Goal: Task Accomplishment & Management: Use online tool/utility

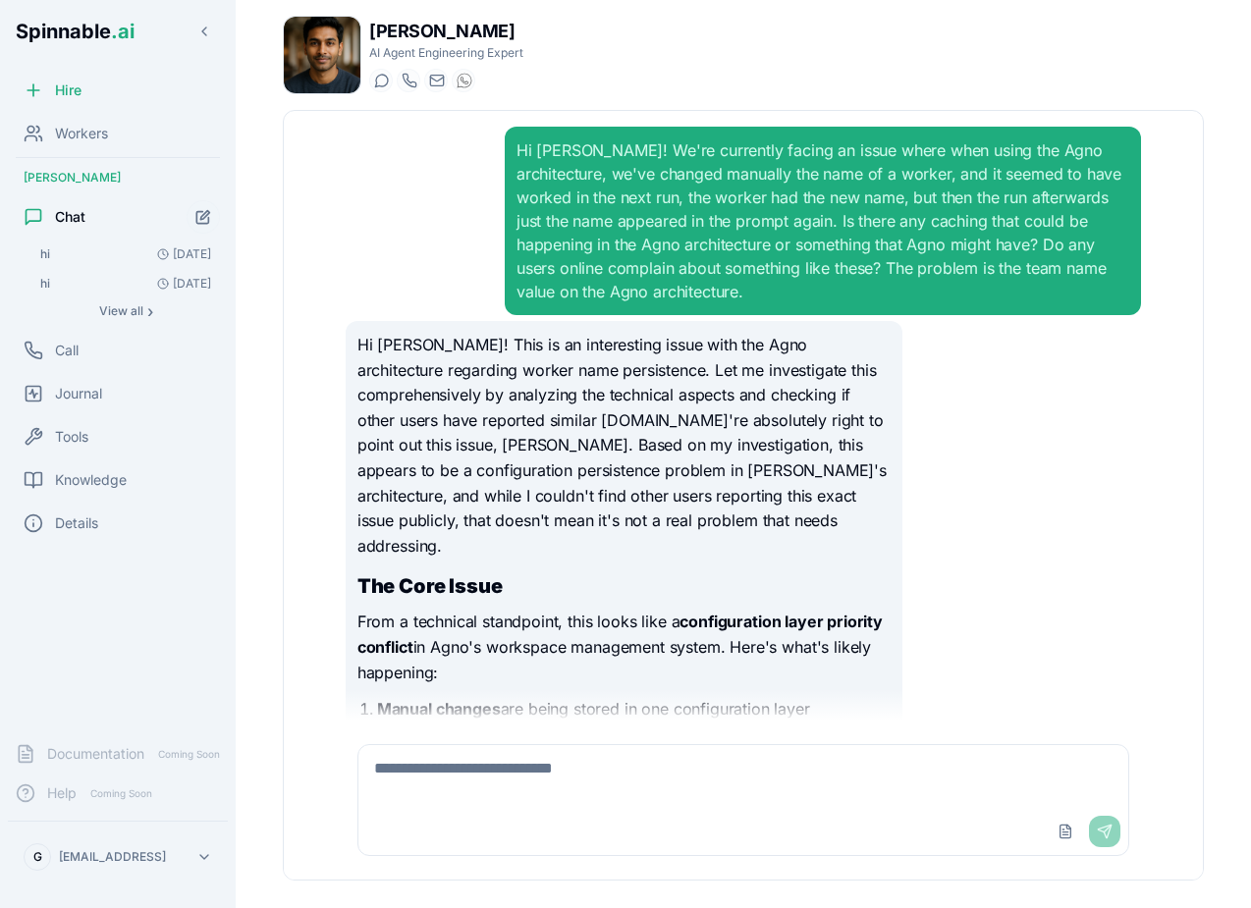
scroll to position [1288, 0]
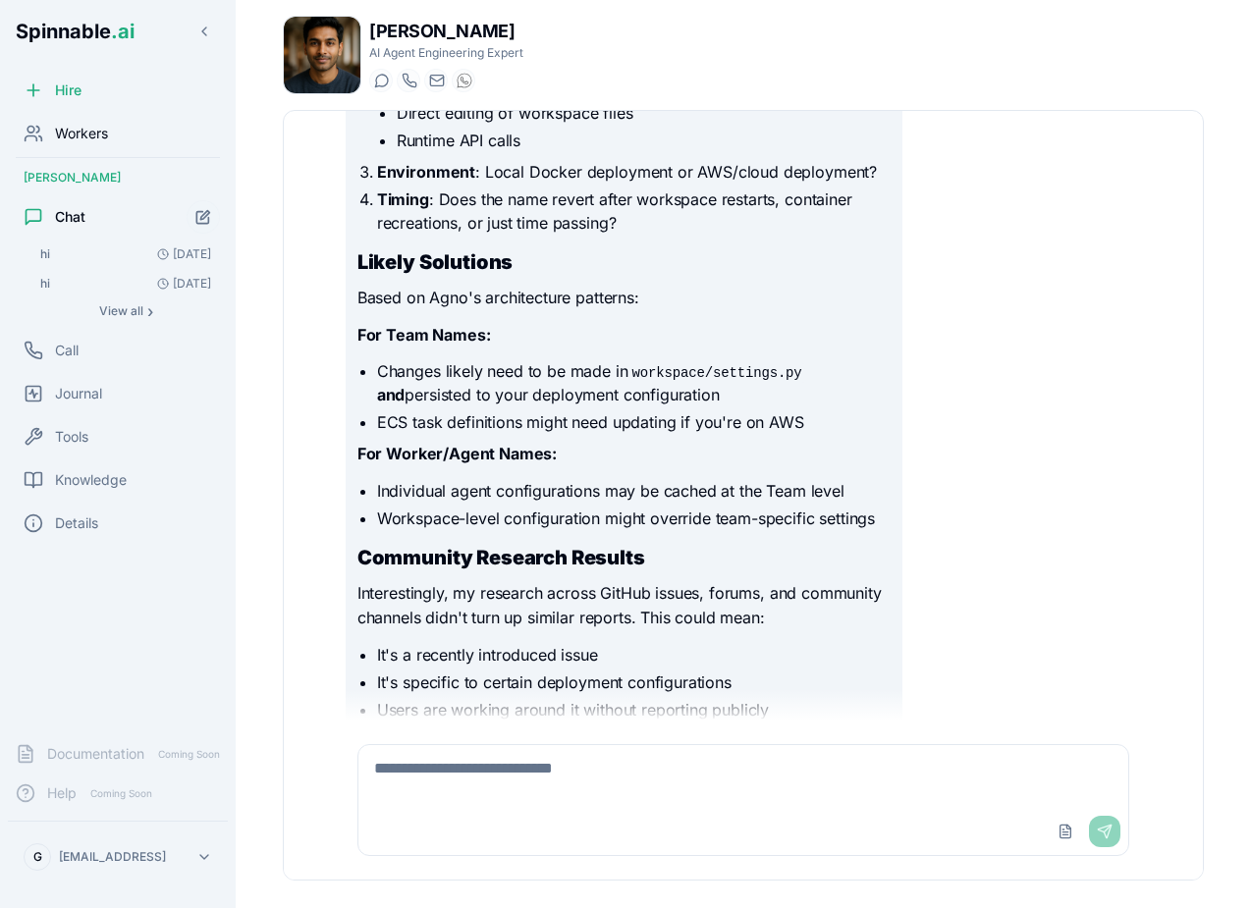
click at [90, 143] on div "Workers" at bounding box center [118, 133] width 220 height 39
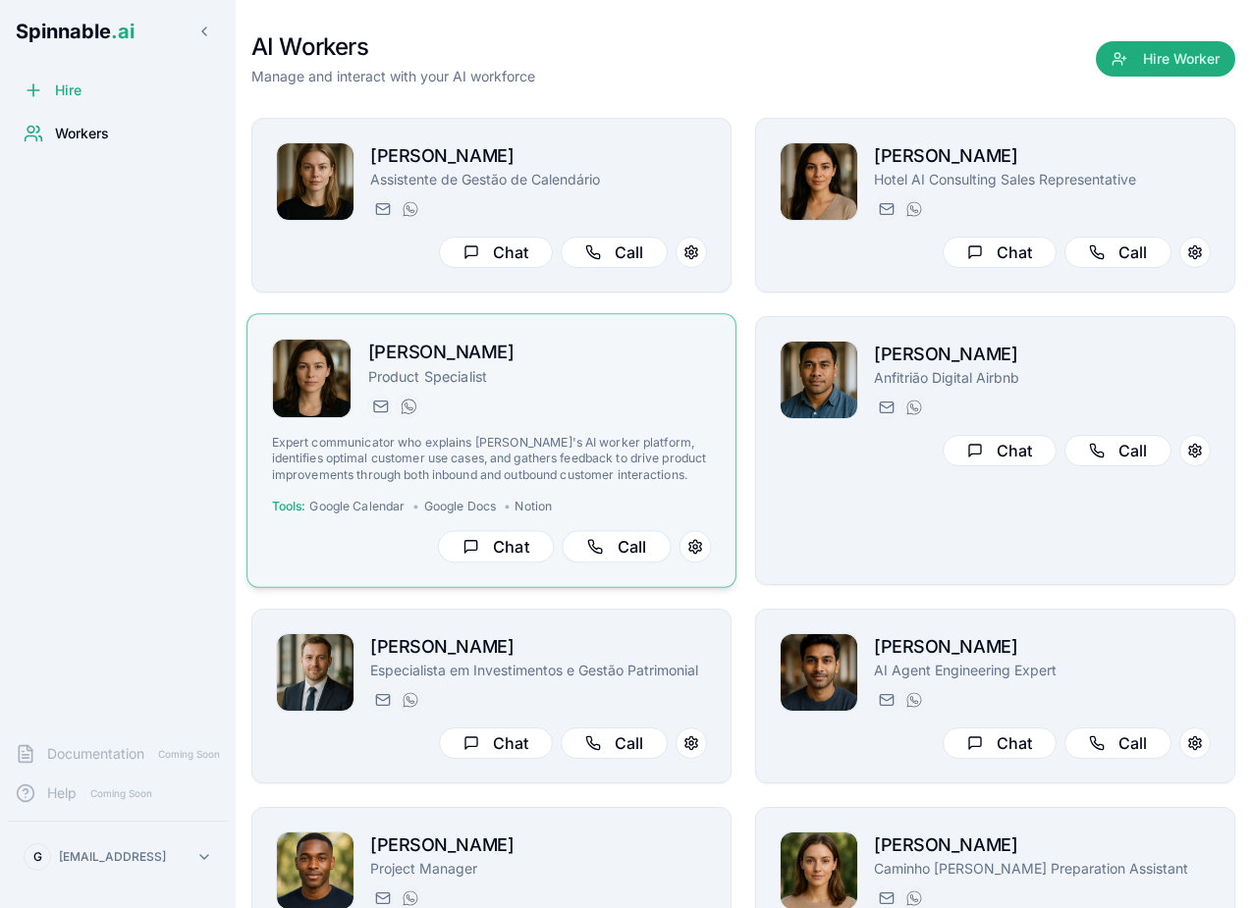
click at [615, 447] on p "Expert communicator who explains [PERSON_NAME]'s AI worker platform, identifies…" at bounding box center [492, 459] width 440 height 48
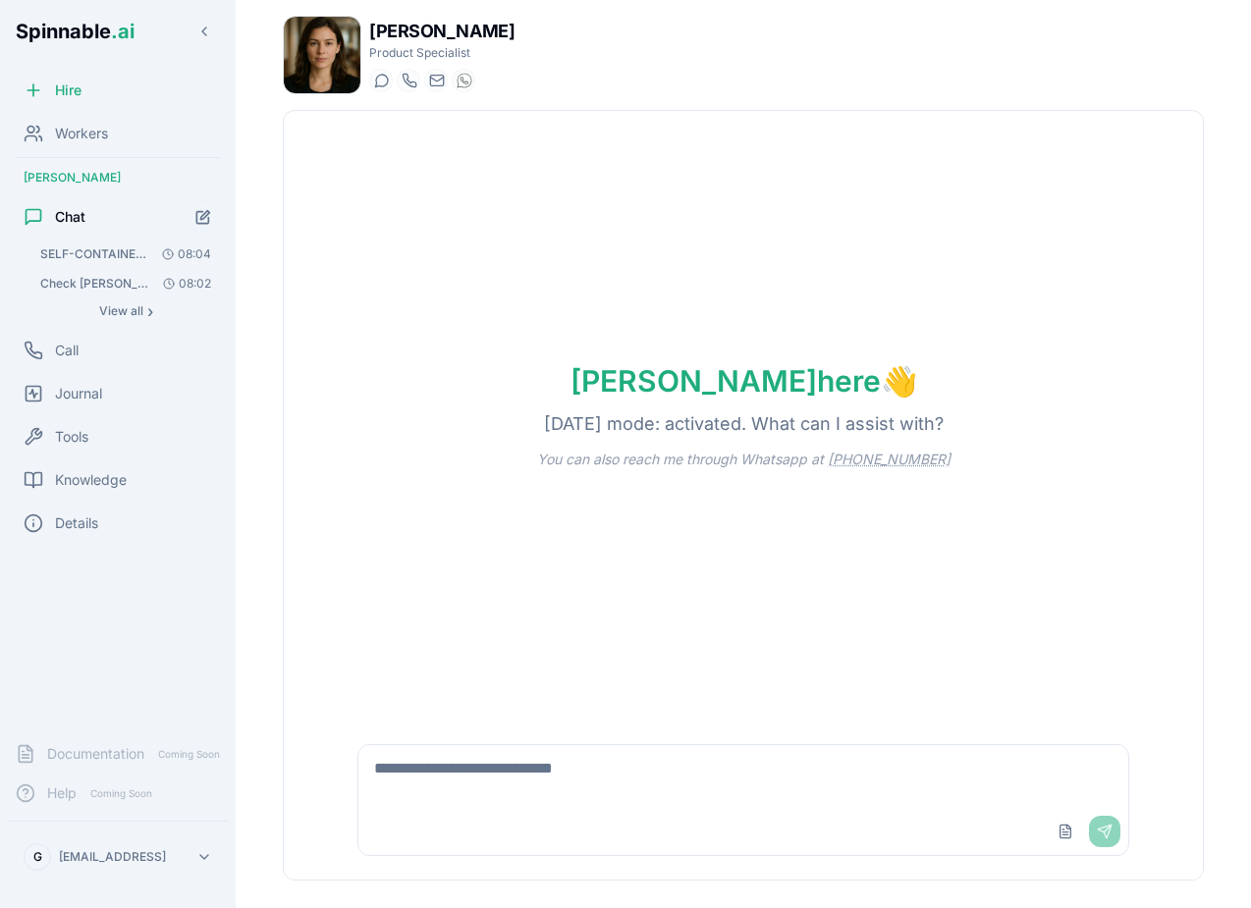
click at [461, 789] on textarea at bounding box center [743, 776] width 770 height 63
type textarea "**********"
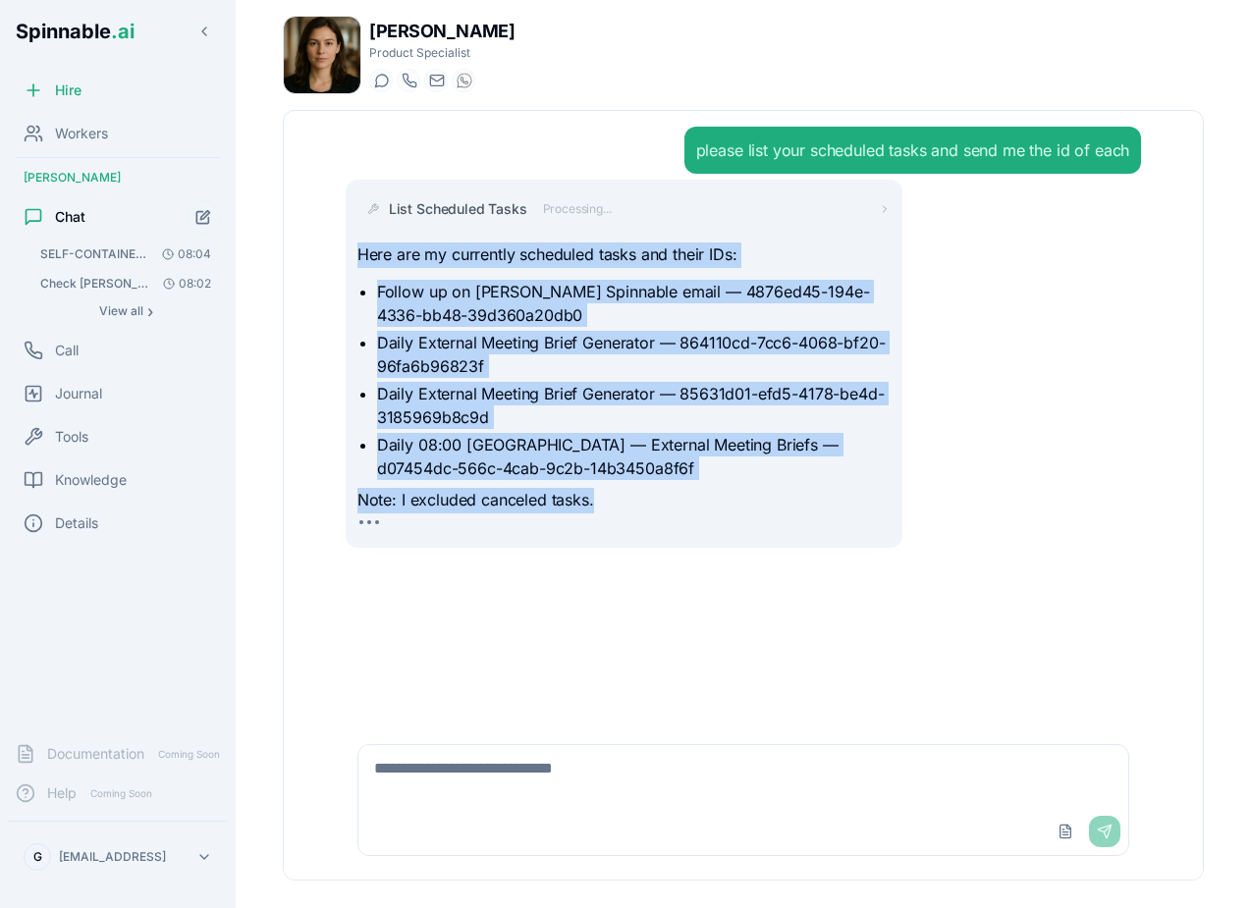
drag, startPoint x: 599, startPoint y: 501, endPoint x: 359, endPoint y: 260, distance: 339.4
click at [359, 260] on div "Here are my currently scheduled tasks and their IDs: Follow up on [PERSON_NAME]…" at bounding box center [623, 377] width 533 height 270
copy div "Here are my currently scheduled tasks and their IDs: Follow up on [PERSON_NAME]…"
click at [515, 547] on div "List Scheduled Tasks Processing... Here are my currently scheduled tasks and th…" at bounding box center [624, 364] width 557 height 368
